Goal: Task Accomplishment & Management: Use online tool/utility

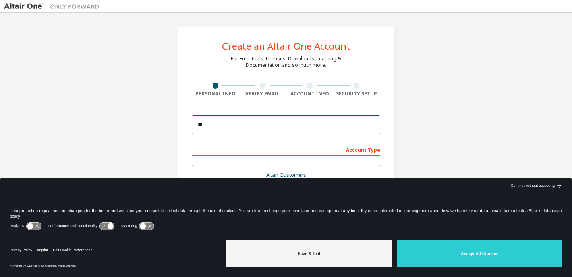
click at [275, 129] on input "**" at bounding box center [286, 124] width 188 height 19
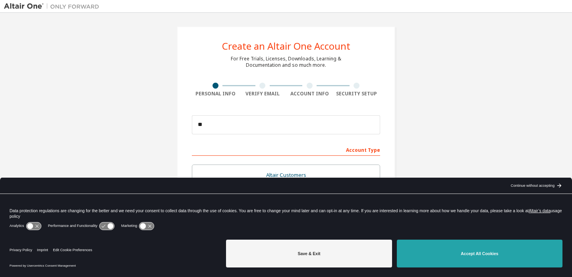
click at [433, 247] on button "Accept All Cookies" at bounding box center [480, 253] width 166 height 28
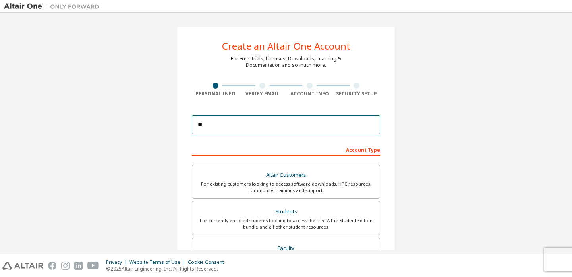
click at [304, 123] on input "**" at bounding box center [286, 124] width 188 height 19
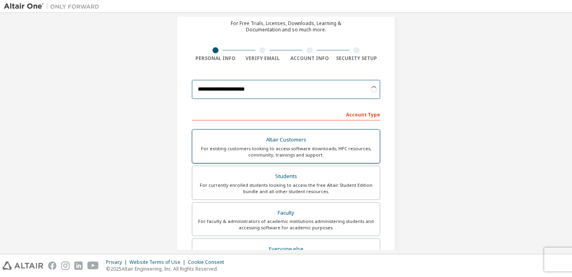
scroll to position [78, 0]
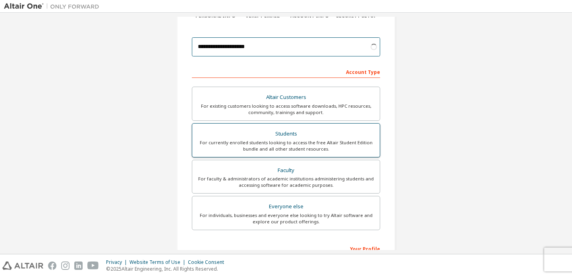
type input "**********"
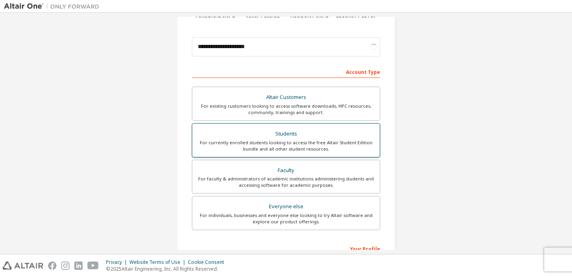
click at [274, 143] on div "For currently enrolled students looking to access the free Altair Student Editi…" at bounding box center [286, 145] width 178 height 13
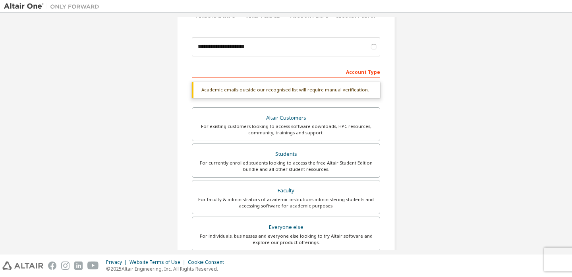
click at [324, 91] on div "Academic emails outside our recognised list will require manual verification." at bounding box center [286, 90] width 188 height 16
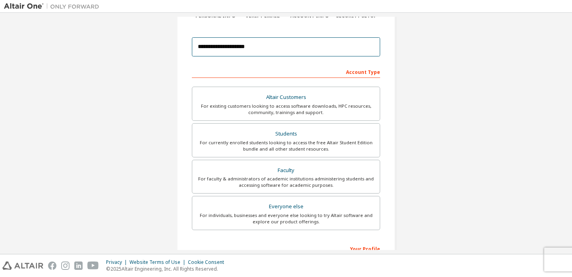
click at [258, 50] on input "**********" at bounding box center [286, 46] width 188 height 19
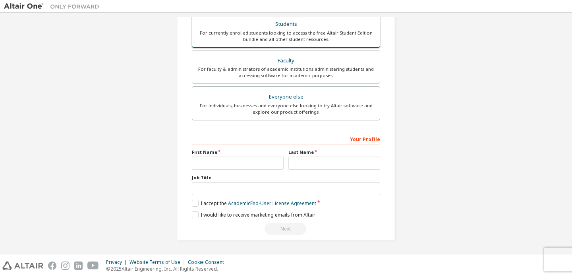
scroll to position [190, 0]
click at [233, 152] on div "First Name" at bounding box center [237, 159] width 96 height 21
type input "*****"
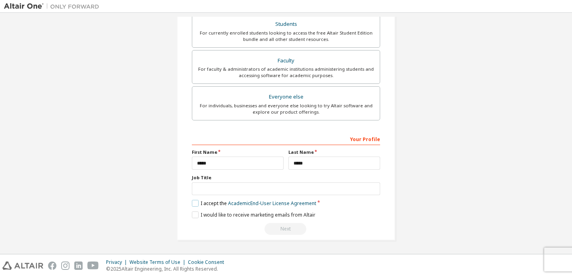
click at [212, 205] on label "I accept the Academic End-User License Agreement" at bounding box center [254, 203] width 124 height 7
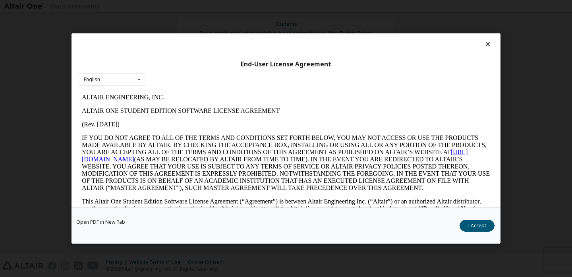
scroll to position [0, 0]
click at [469, 226] on button "I Accept" at bounding box center [476, 226] width 35 height 12
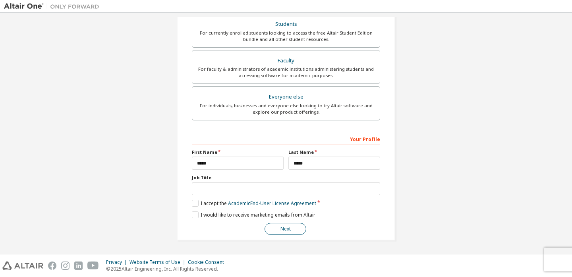
click at [280, 230] on button "Next" at bounding box center [285, 229] width 42 height 12
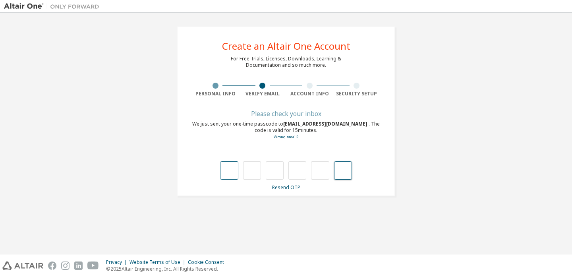
paste input "*"
type input "*"
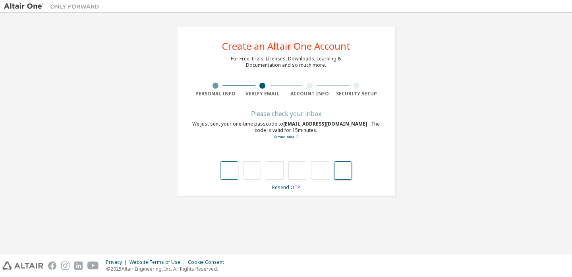
type input "*"
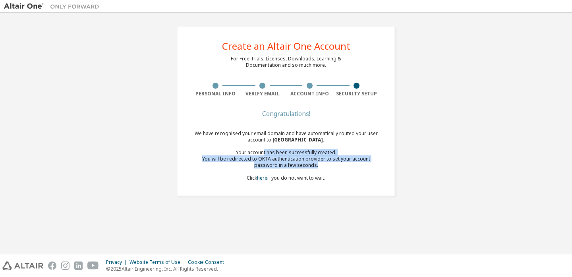
drag, startPoint x: 264, startPoint y: 153, endPoint x: 305, endPoint y: 165, distance: 42.2
click at [305, 165] on div "We have recognised your email domain and have automatically routed your user ac…" at bounding box center [286, 155] width 188 height 51
click at [305, 165] on div "You will be redirected to OKTA authentication provider to set your account pass…" at bounding box center [286, 162] width 188 height 13
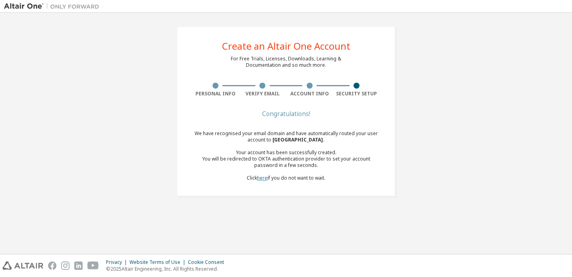
click at [265, 179] on link "here" at bounding box center [262, 177] width 10 height 7
click at [260, 177] on link "here" at bounding box center [262, 177] width 10 height 7
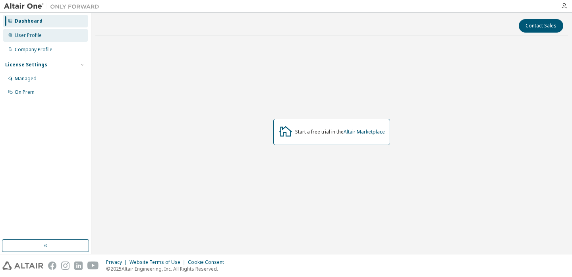
click at [51, 35] on div "User Profile" at bounding box center [45, 35] width 85 height 13
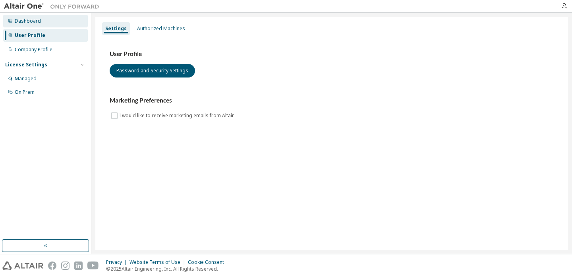
click at [25, 23] on div "Dashboard" at bounding box center [28, 21] width 26 height 6
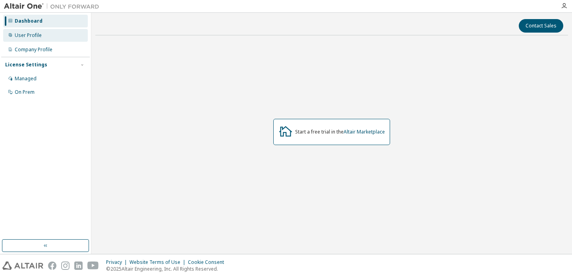
click at [55, 37] on div "User Profile" at bounding box center [45, 35] width 85 height 13
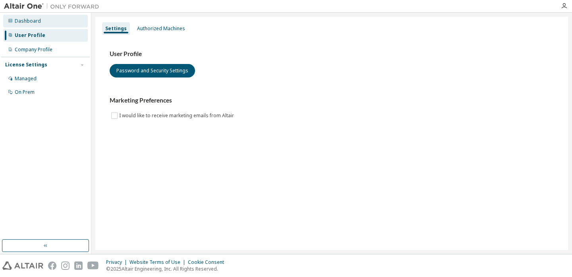
click at [56, 22] on div "Dashboard" at bounding box center [45, 21] width 85 height 13
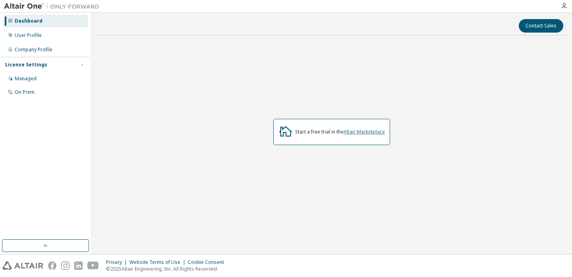
click at [361, 132] on link "Altair Marketplace" at bounding box center [363, 131] width 41 height 7
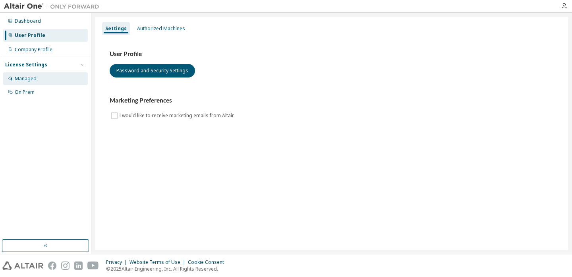
click at [52, 76] on div "Managed" at bounding box center [45, 78] width 85 height 13
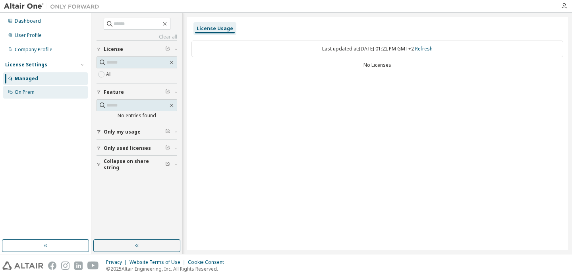
click at [48, 89] on div "On Prem" at bounding box center [45, 92] width 85 height 13
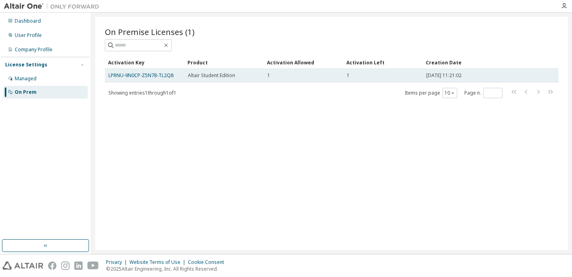
click at [409, 77] on div "1" at bounding box center [383, 75] width 72 height 6
click at [150, 79] on td "LPRNU-9N0CP-Z5N78-TL2Q8" at bounding box center [144, 76] width 79 height 14
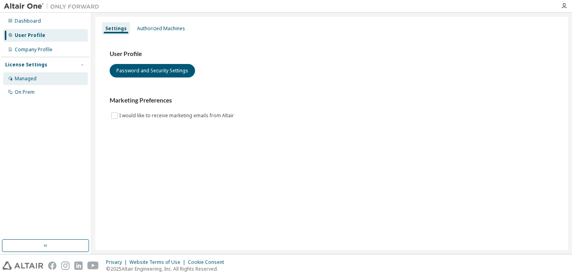
click at [37, 75] on div "Managed" at bounding box center [45, 78] width 85 height 13
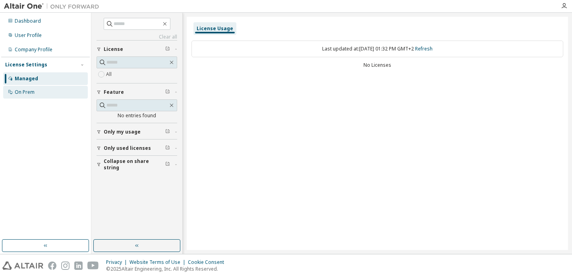
click at [33, 91] on div "On Prem" at bounding box center [25, 92] width 20 height 6
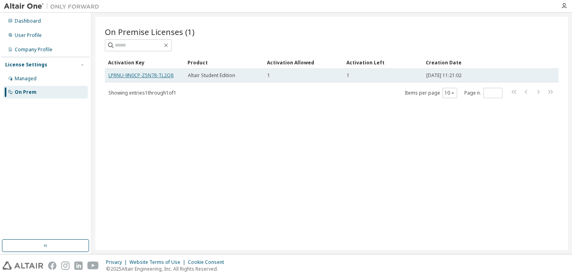
click at [126, 75] on link "LPRNU-9N0CP-Z5N78-TL2Q8" at bounding box center [140, 75] width 65 height 7
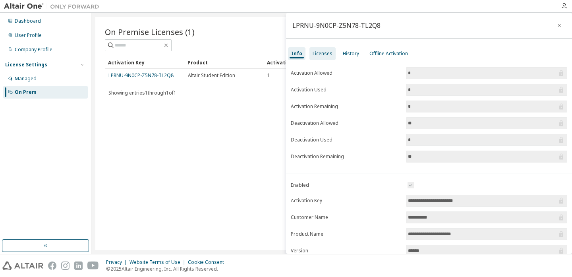
click at [320, 55] on div "Licenses" at bounding box center [322, 53] width 20 height 6
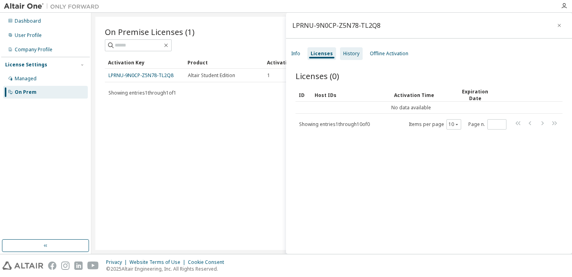
click at [354, 55] on div "History" at bounding box center [351, 53] width 16 height 6
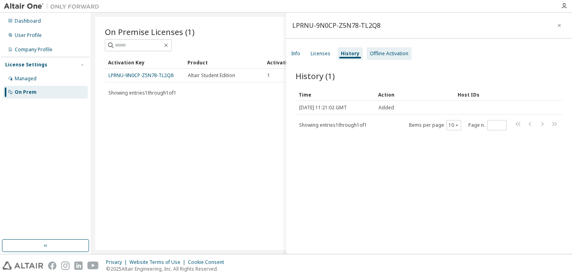
click at [383, 55] on div "Offline Activation" at bounding box center [389, 53] width 39 height 6
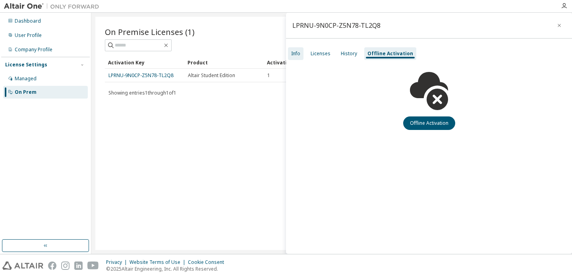
click at [300, 54] on div "Info" at bounding box center [295, 53] width 9 height 6
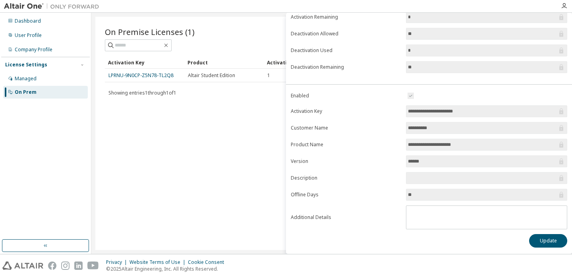
scroll to position [89, 0]
click at [429, 214] on textarea at bounding box center [486, 216] width 160 height 21
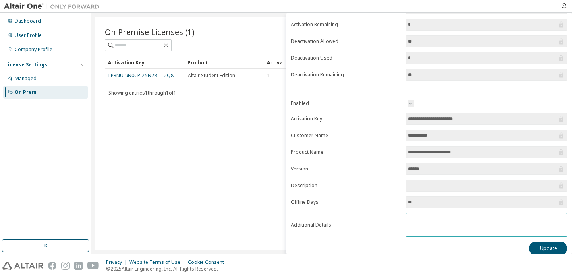
scroll to position [81, 0]
click at [426, 118] on input "**********" at bounding box center [482, 120] width 149 height 8
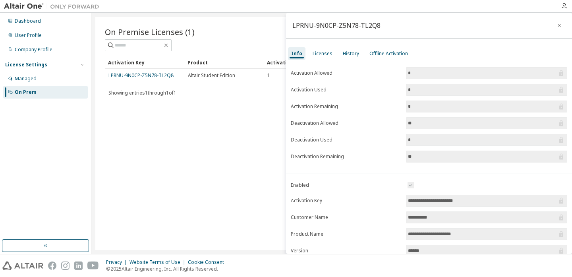
scroll to position [0, 0]
click at [328, 48] on div "Licenses" at bounding box center [322, 53] width 26 height 13
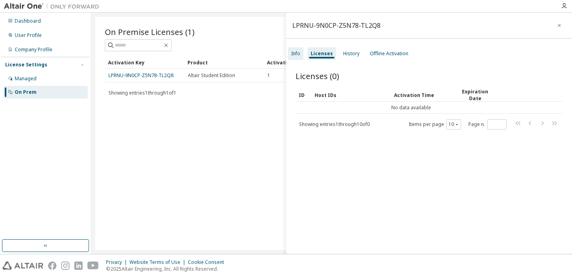
click at [299, 56] on div "Info" at bounding box center [295, 53] width 9 height 6
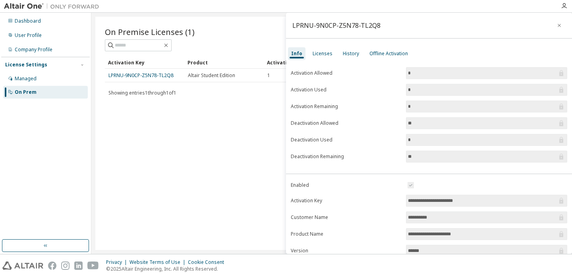
click at [426, 203] on input "**********" at bounding box center [482, 201] width 149 height 8
click at [430, 203] on input "**********" at bounding box center [482, 201] width 149 height 8
click at [452, 198] on input "**********" at bounding box center [482, 201] width 149 height 8
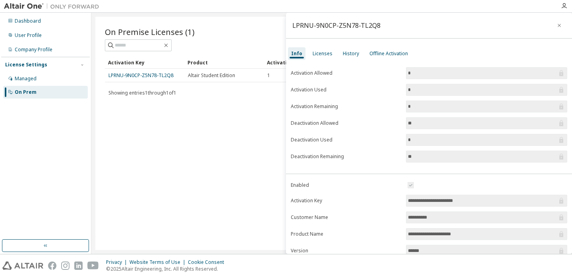
click at [452, 198] on input "**********" at bounding box center [482, 201] width 149 height 8
click at [297, 0] on div at bounding box center [329, 6] width 453 height 12
click at [501, 2] on div at bounding box center [329, 6] width 453 height 12
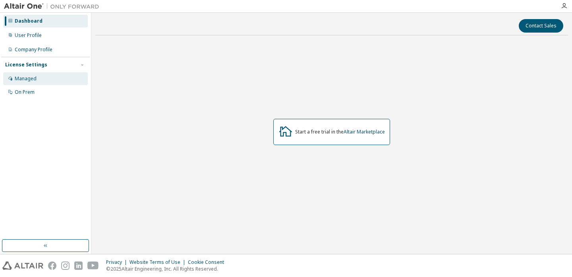
click at [31, 80] on div "Managed" at bounding box center [26, 78] width 22 height 6
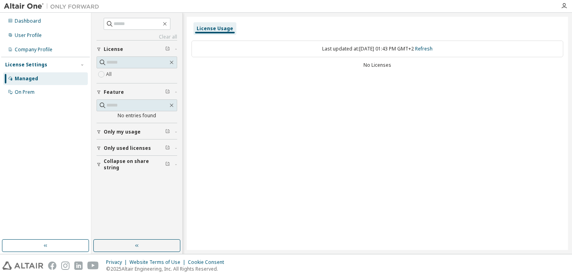
click at [151, 75] on div "All" at bounding box center [136, 74] width 81 height 10
click at [379, 46] on div "Last updated at: Thu 2025-10-02 01:43 PM GMT+2 Refresh" at bounding box center [377, 49] width 372 height 17
click at [365, 52] on div "Last updated at: Thu 2025-10-02 01:43 PM GMT+2 Refresh" at bounding box center [377, 49] width 372 height 17
click at [76, 86] on div "On Prem" at bounding box center [45, 92] width 85 height 13
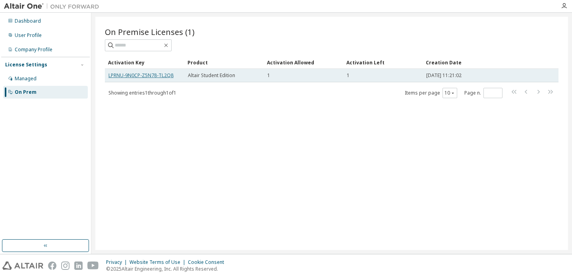
click at [145, 73] on link "LPRNU-9N0CP-Z5N78-TL2Q8" at bounding box center [140, 75] width 65 height 7
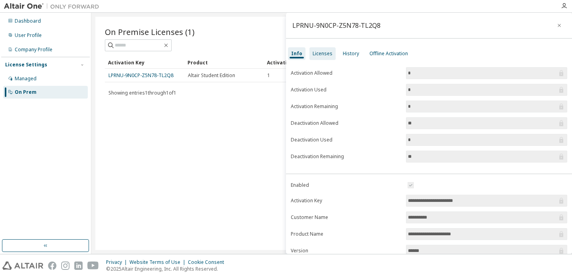
click at [322, 52] on div "Licenses" at bounding box center [322, 53] width 20 height 6
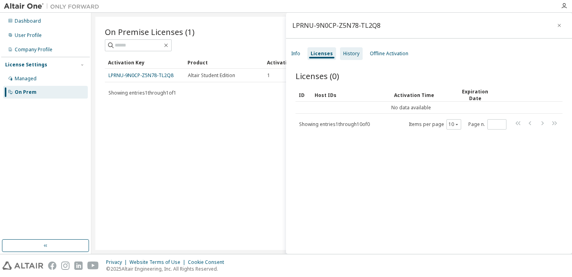
click at [346, 52] on div "History" at bounding box center [351, 53] width 16 height 6
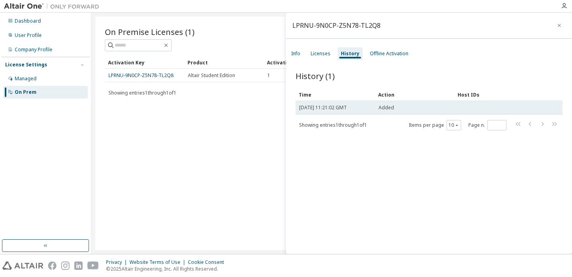
click at [333, 114] on td "[DATE] 11:21:02 GMT" at bounding box center [334, 108] width 79 height 14
click at [338, 108] on span "[DATE] 11:21:02 GMT" at bounding box center [323, 107] width 48 height 6
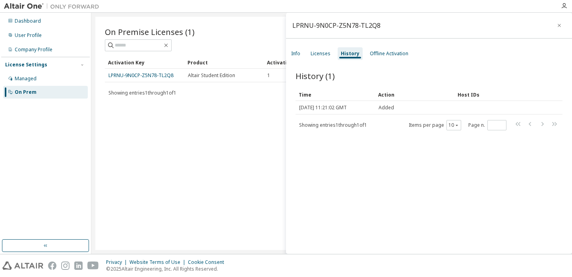
click at [329, 97] on div "Time" at bounding box center [335, 94] width 73 height 13
click at [296, 50] on div "Info" at bounding box center [295, 53] width 9 height 6
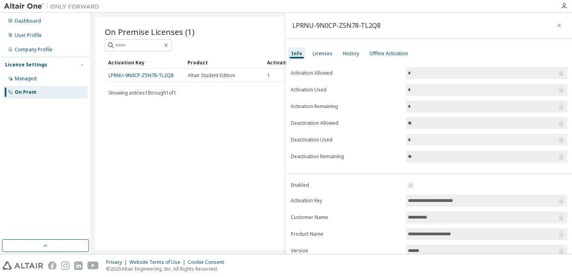
scroll to position [89, 0]
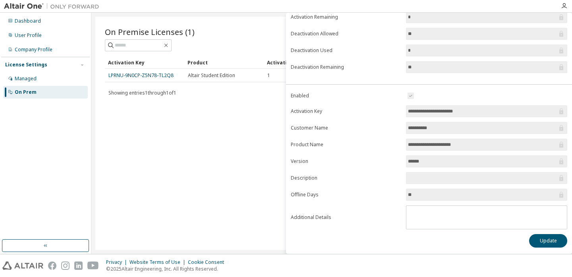
click at [425, 127] on input "*********" at bounding box center [482, 128] width 149 height 8
click at [424, 140] on span "**********" at bounding box center [486, 145] width 161 height 12
click at [428, 147] on input "**********" at bounding box center [482, 145] width 149 height 8
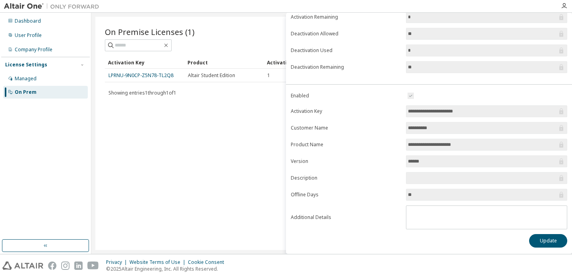
click at [426, 162] on input "******" at bounding box center [482, 161] width 149 height 8
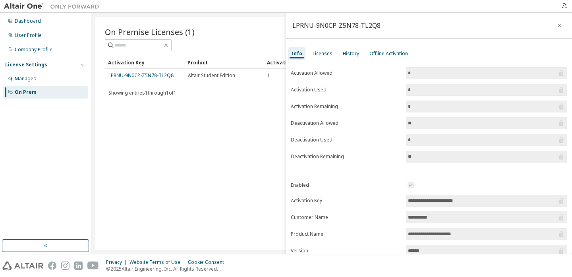
scroll to position [0, 0]
click at [319, 52] on div "Licenses" at bounding box center [322, 53] width 20 height 6
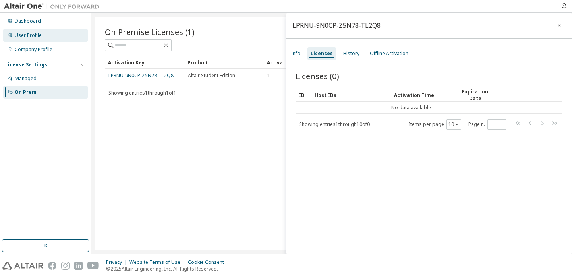
click at [48, 41] on div "User Profile" at bounding box center [45, 35] width 85 height 13
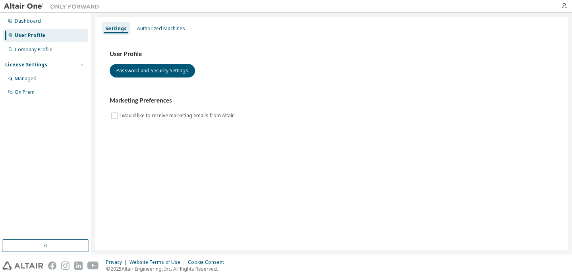
click at [54, 28] on div "Dashboard User Profile Company Profile License Settings Managed On Prem" at bounding box center [45, 56] width 89 height 85
click at [54, 26] on div "Dashboard" at bounding box center [45, 21] width 85 height 13
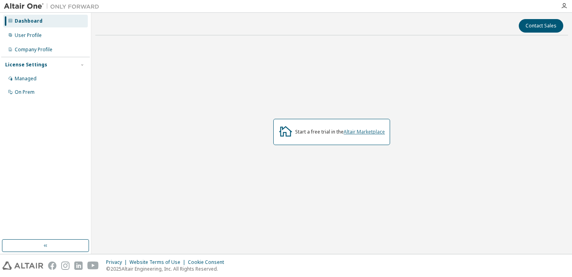
click at [361, 129] on link "Altair Marketplace" at bounding box center [363, 131] width 41 height 7
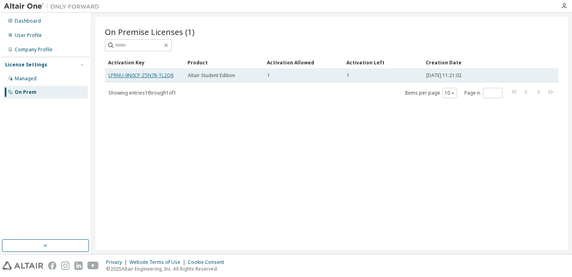
click at [142, 77] on link "LPRNU-9N0CP-Z5N78-TL2Q8" at bounding box center [140, 75] width 65 height 7
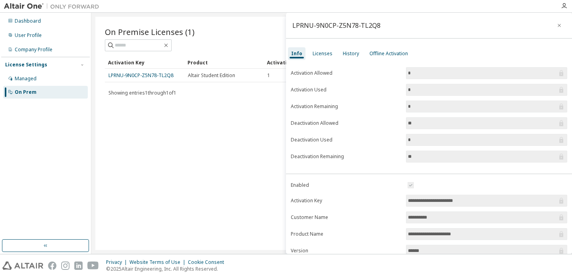
click at [351, 60] on div "Info Licenses History Offline Activation" at bounding box center [429, 53] width 286 height 14
click at [366, 50] on div "Offline Activation" at bounding box center [388, 53] width 45 height 13
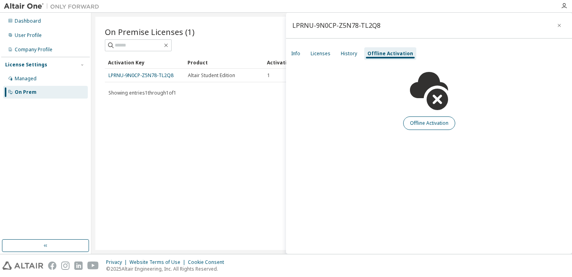
click at [429, 119] on button "Offline Activation" at bounding box center [429, 123] width 52 height 14
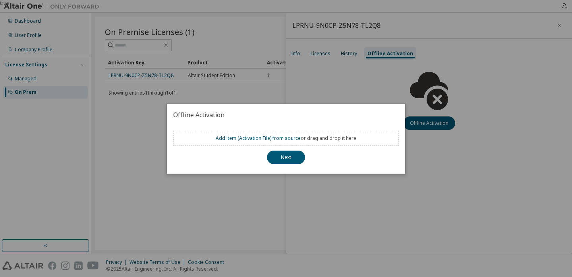
click at [319, 133] on div "Add item ( Activation File ) from source or drag and drop it here" at bounding box center [286, 138] width 226 height 15
click at [252, 137] on link "Add item ( Activation File ) from source" at bounding box center [258, 138] width 85 height 7
click at [436, 152] on div "true" at bounding box center [286, 138] width 572 height 277
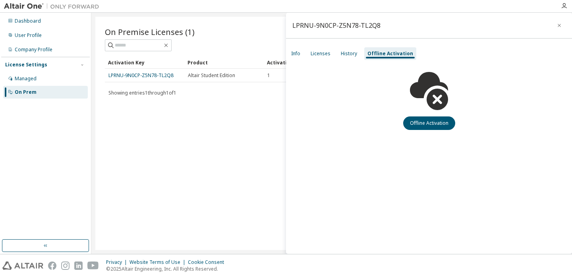
click at [53, 71] on div "License Settings Managed On Prem" at bounding box center [45, 78] width 89 height 42
click at [52, 73] on div "Managed" at bounding box center [45, 78] width 85 height 13
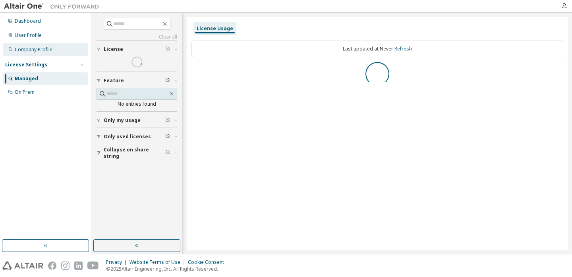
click at [54, 49] on div "Company Profile" at bounding box center [45, 49] width 85 height 13
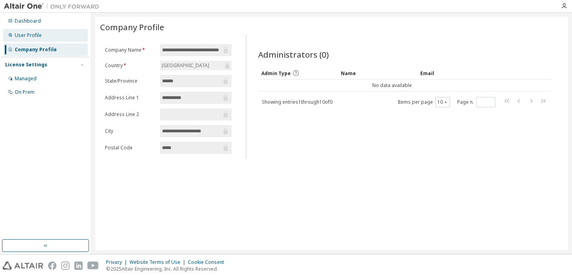
click at [51, 38] on div "User Profile" at bounding box center [45, 35] width 85 height 13
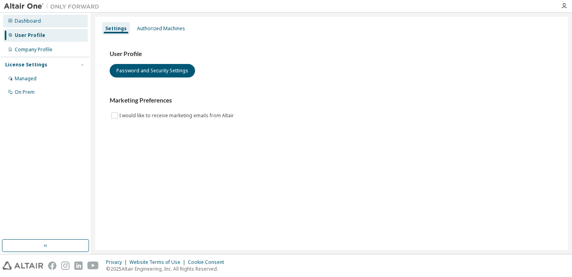
click at [47, 27] on div "Dashboard" at bounding box center [45, 21] width 85 height 13
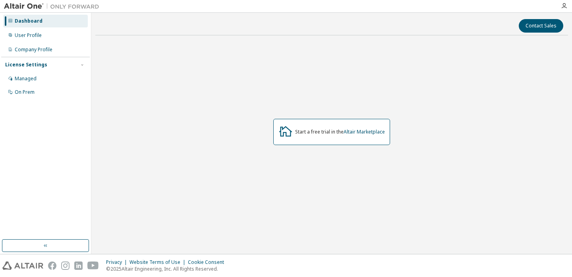
click at [38, 85] on div "Managed On Prem" at bounding box center [45, 85] width 89 height 26
click at [38, 87] on div "On Prem" at bounding box center [45, 92] width 85 height 13
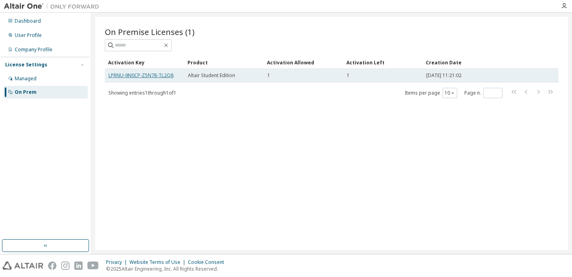
click at [154, 75] on link "LPRNU-9N0CP-Z5N78-TL2Q8" at bounding box center [140, 75] width 65 height 7
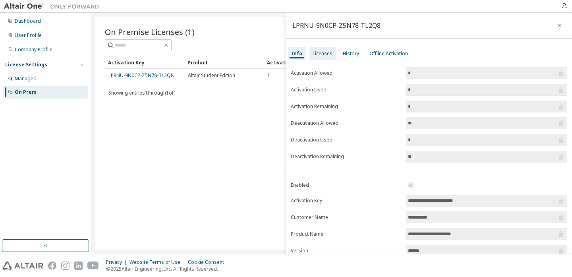
click at [322, 57] on div "Licenses" at bounding box center [322, 53] width 26 height 13
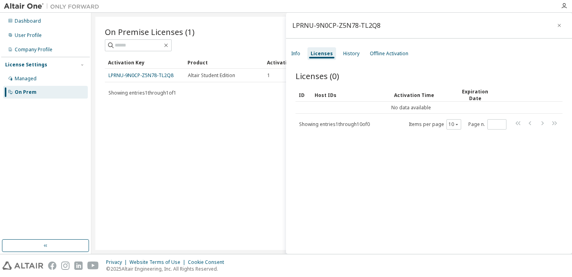
click at [306, 54] on div "Info Licenses History Offline Activation" at bounding box center [429, 53] width 286 height 14
click at [300, 54] on div "Info" at bounding box center [295, 53] width 9 height 6
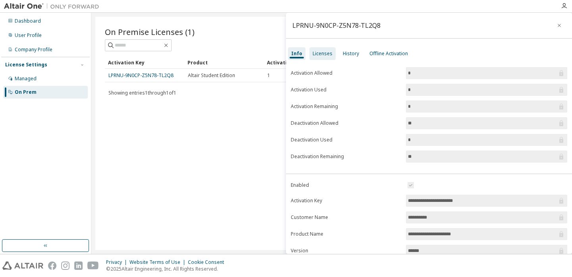
click at [327, 54] on div "Licenses" at bounding box center [322, 53] width 20 height 6
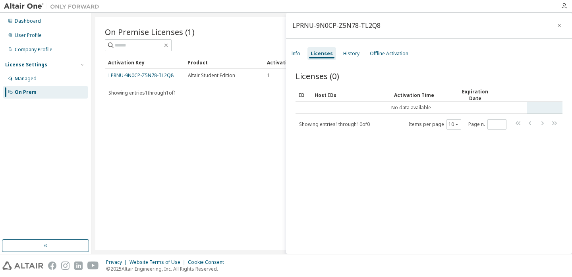
click at [392, 106] on td "No data available" at bounding box center [410, 108] width 231 height 12
click at [391, 108] on td "No data available" at bounding box center [410, 108] width 231 height 12
click at [350, 47] on div "History" at bounding box center [351, 53] width 23 height 13
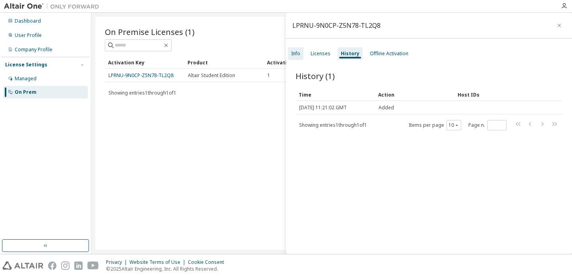
click at [302, 55] on div "Info" at bounding box center [295, 53] width 15 height 13
